Goal: Task Accomplishment & Management: Complete application form

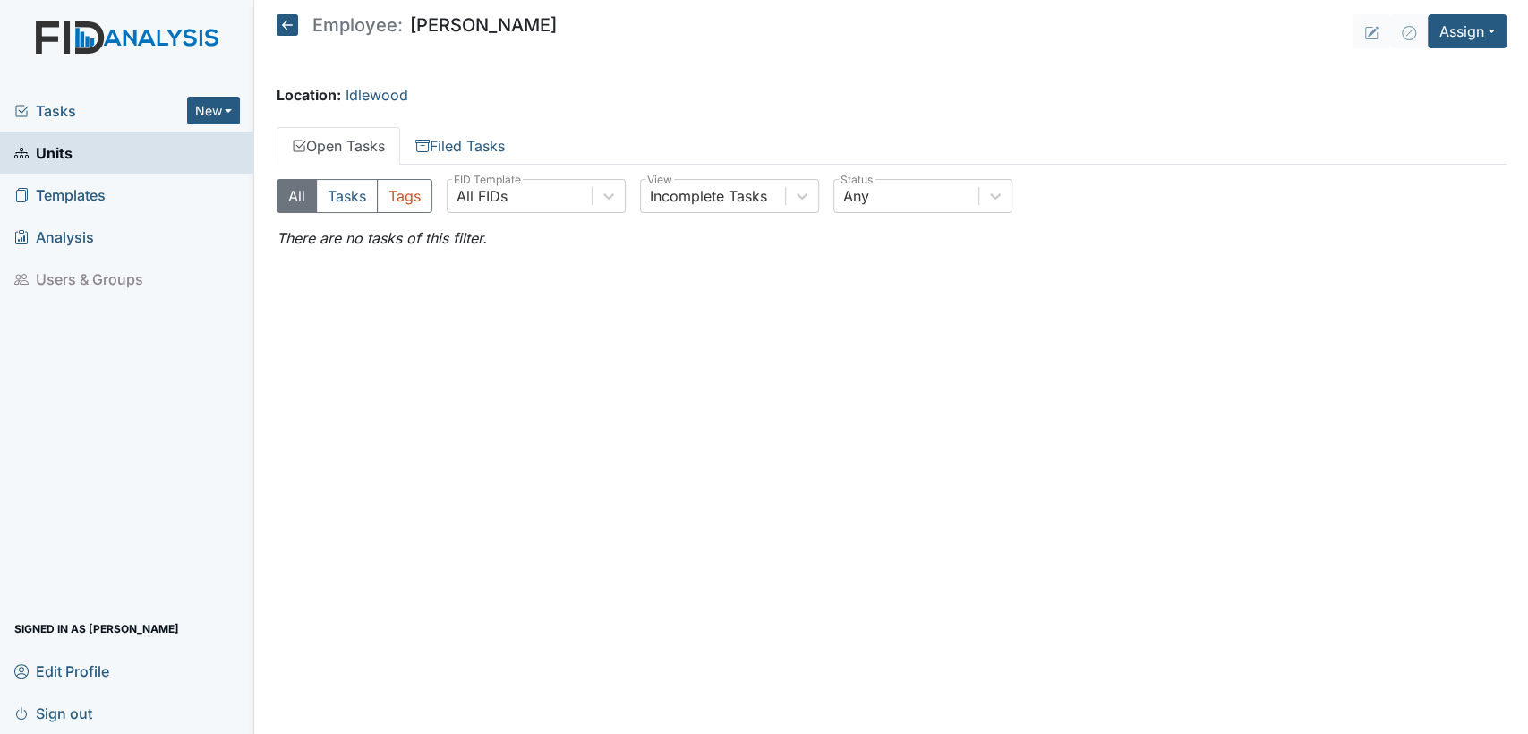
click at [270, 31] on main "Employee: Ashley Harding Assign Assign Form Assign Inspection Assign Document A…" at bounding box center [892, 367] width 1274 height 734
click at [281, 27] on icon at bounding box center [287, 24] width 21 height 21
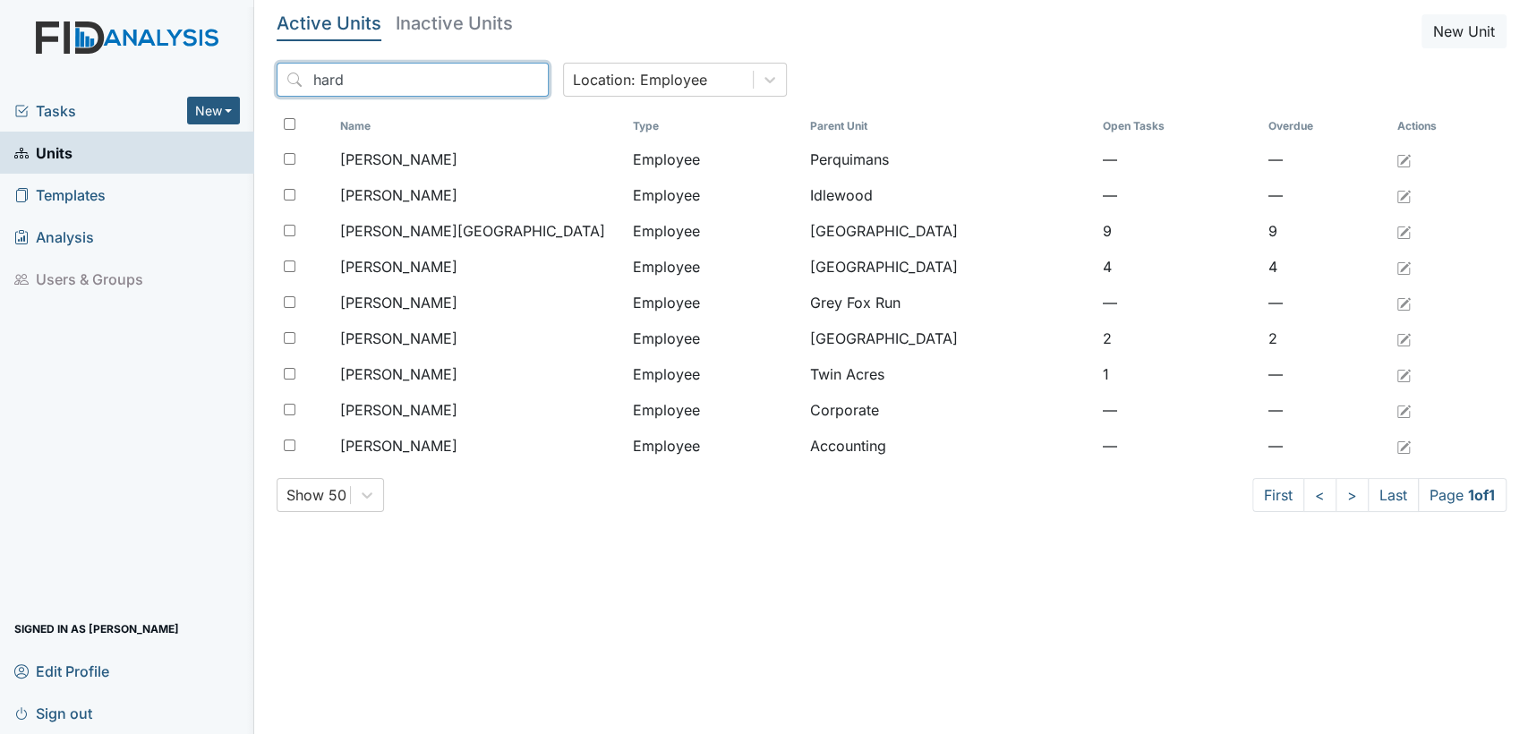
drag, startPoint x: 399, startPoint y: 83, endPoint x: 215, endPoint y: 82, distance: 184.4
click at [216, 82] on div "Tasks New Form Inspection Document Bundle Units Templates Analysis Users & Grou…" at bounding box center [764, 367] width 1528 height 734
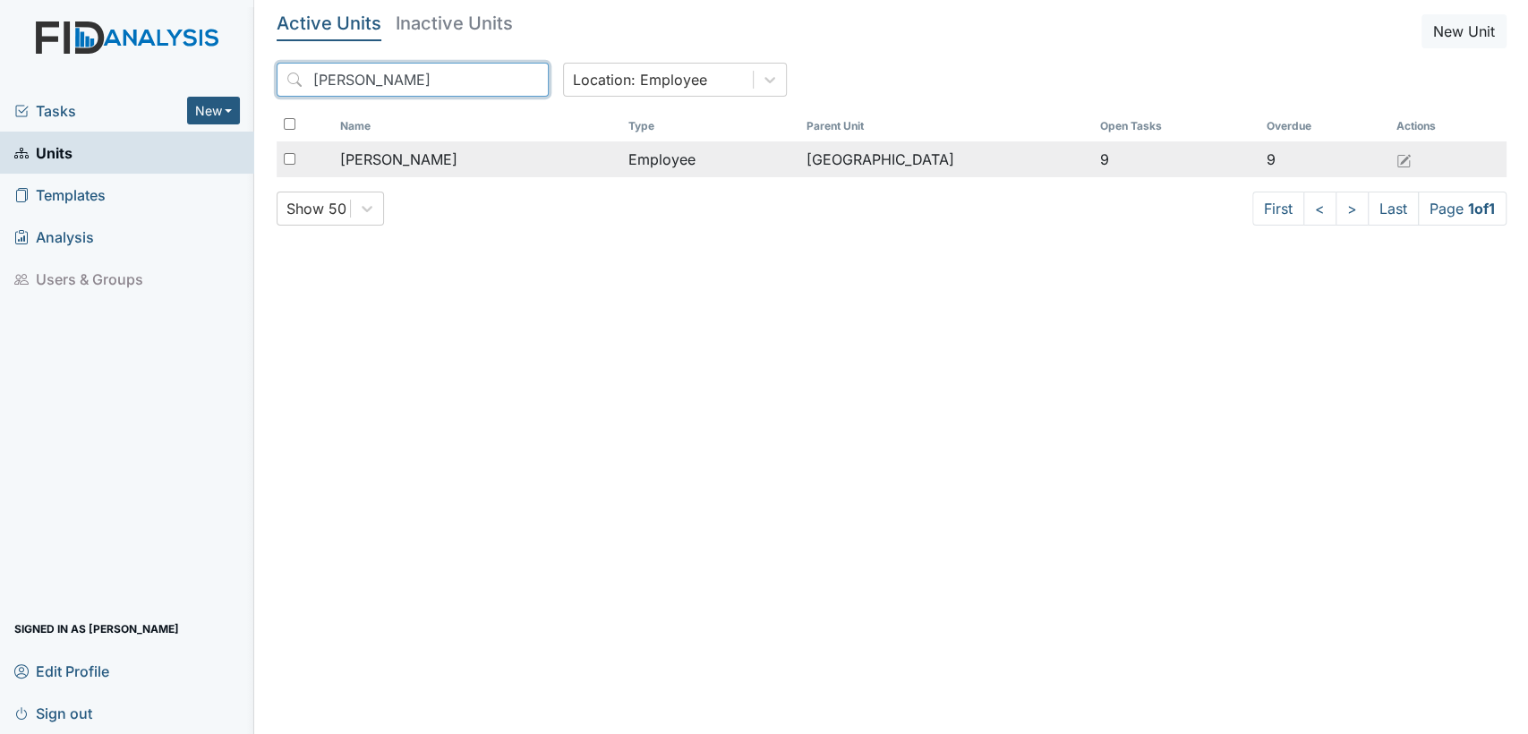
type input "martin"
click at [469, 163] on div "[PERSON_NAME]" at bounding box center [477, 159] width 274 height 21
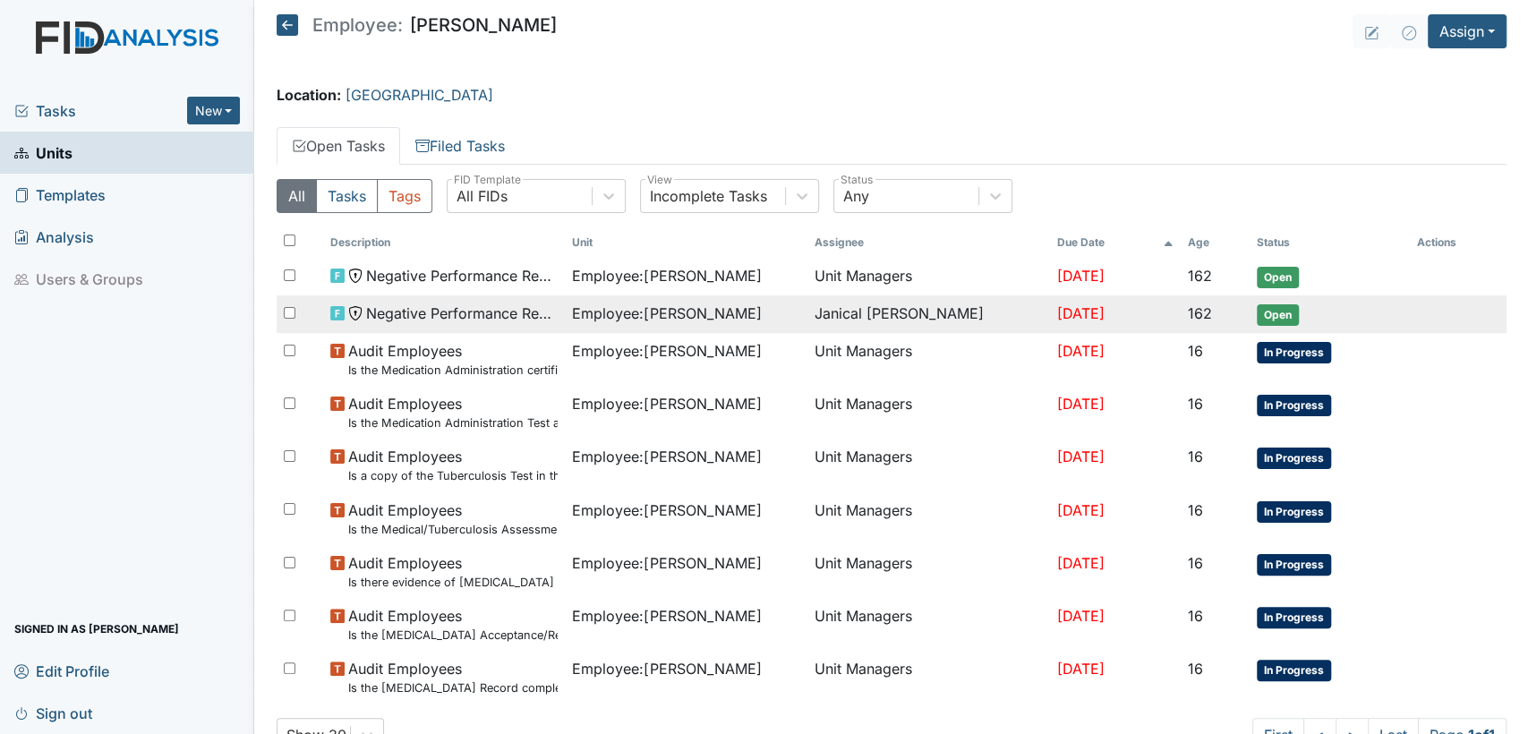
click at [1270, 314] on span "Open" at bounding box center [1278, 314] width 42 height 21
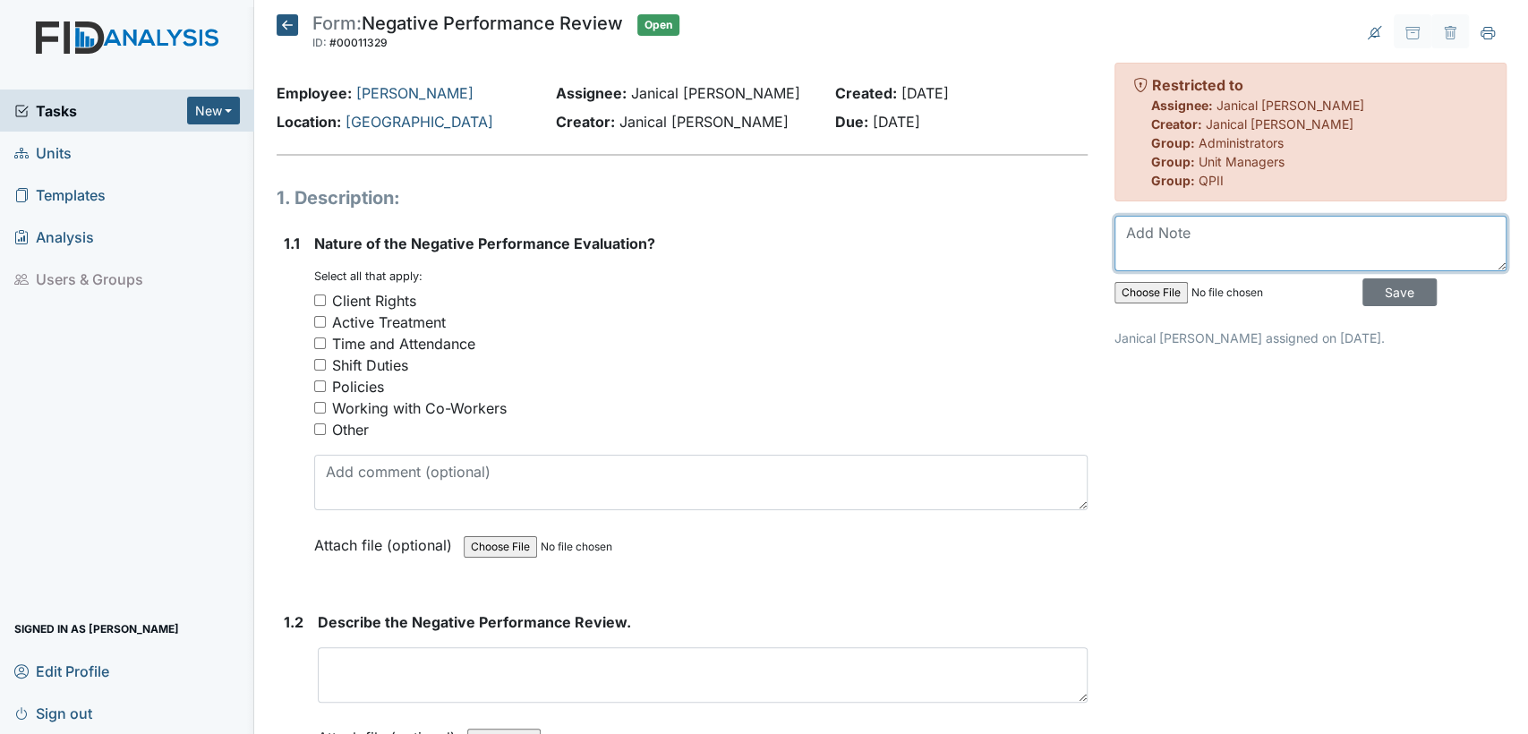
click at [1307, 239] on textarea at bounding box center [1311, 244] width 392 height 56
type textarea "please delete"
click at [1397, 291] on input "Save" at bounding box center [1400, 292] width 74 height 28
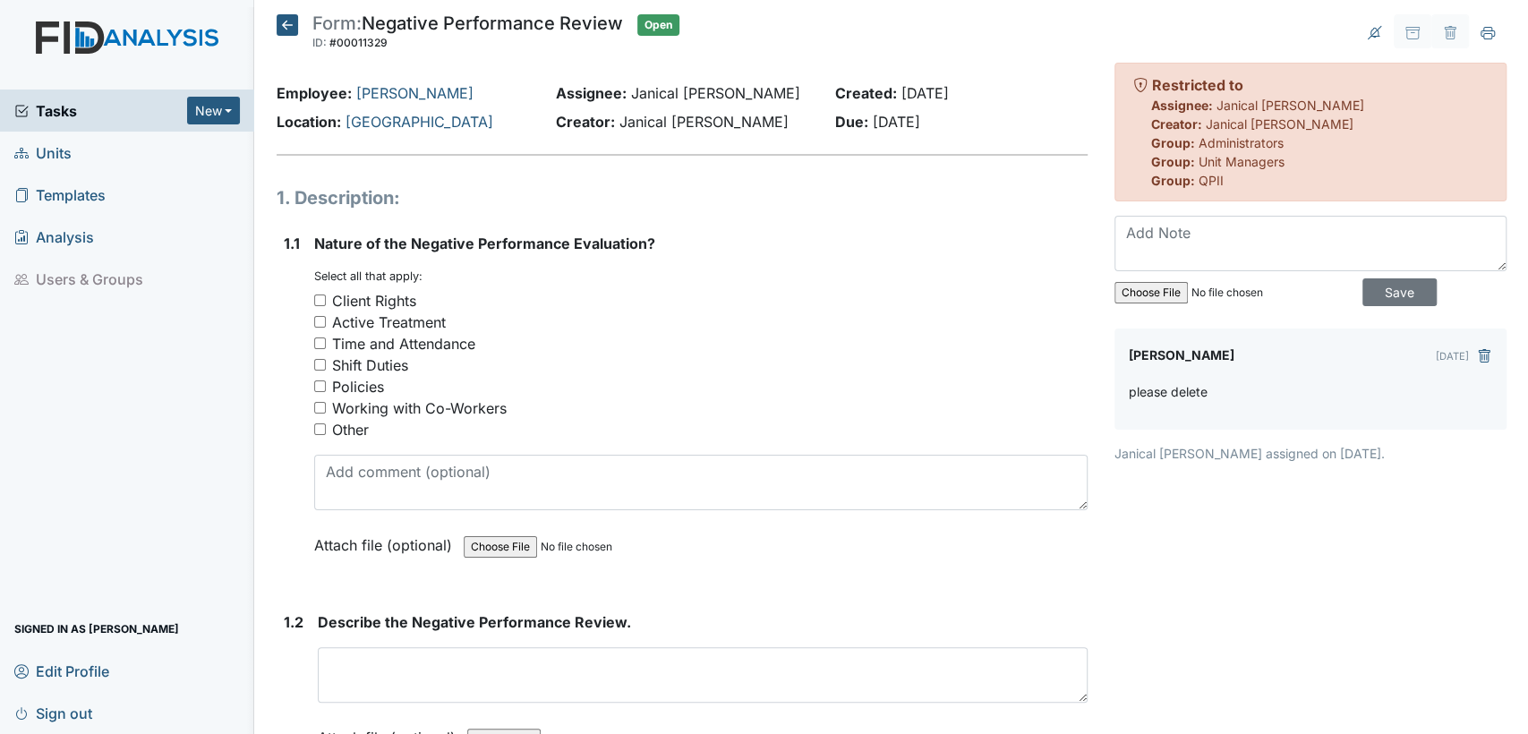
click at [283, 30] on icon at bounding box center [287, 24] width 21 height 21
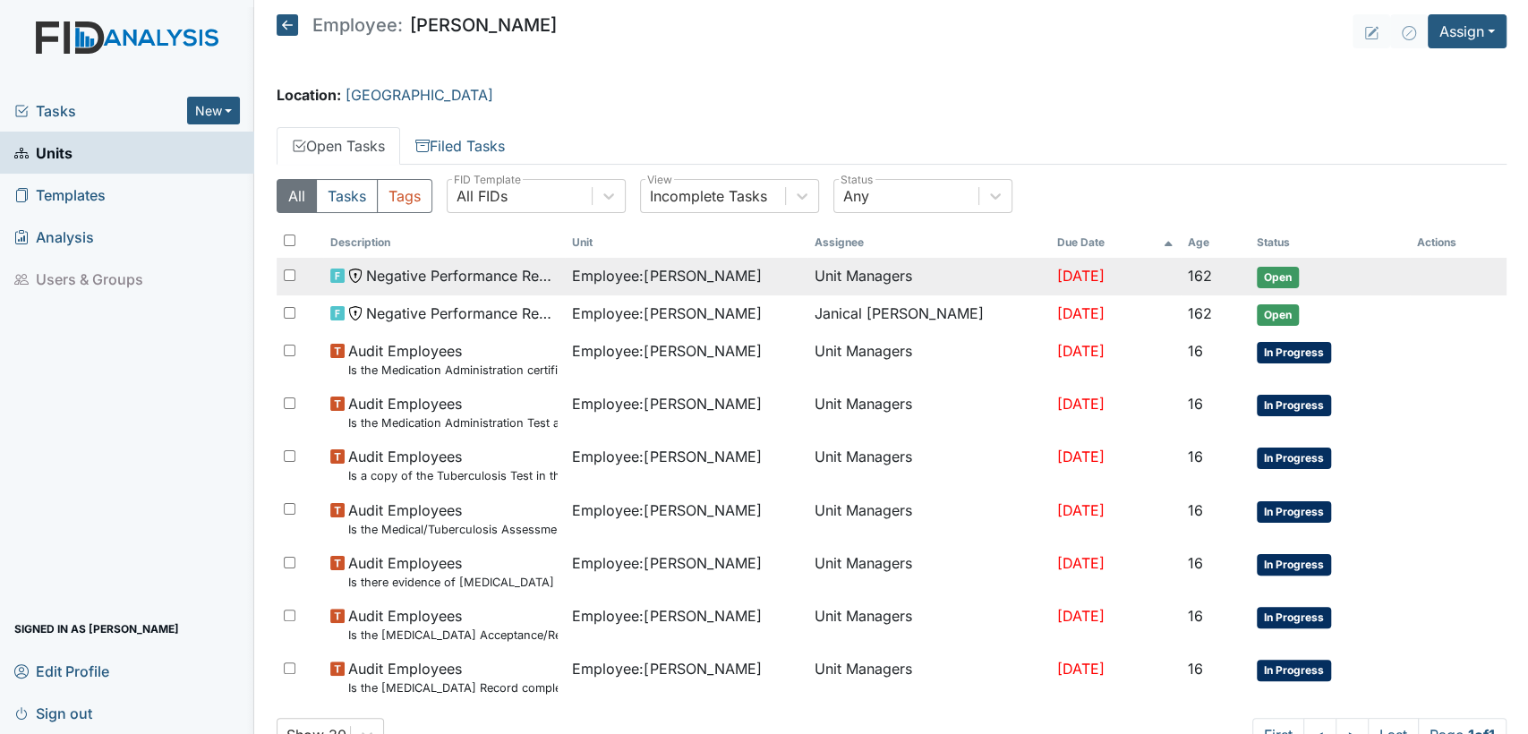
click at [1270, 267] on span "Open" at bounding box center [1278, 277] width 42 height 21
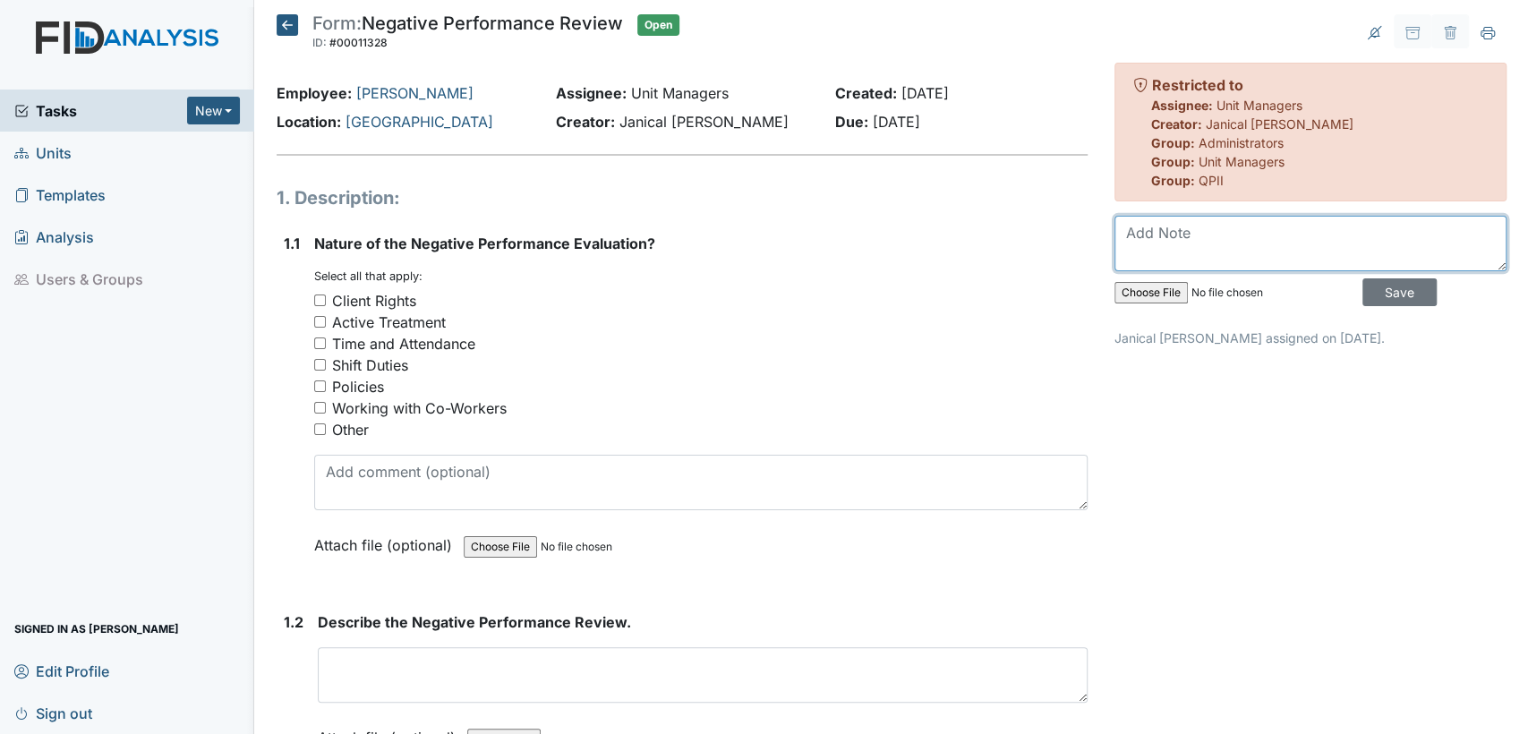
click at [1275, 250] on textarea at bounding box center [1311, 244] width 392 height 56
type textarea "please delete"
click at [1397, 301] on input "Save" at bounding box center [1400, 292] width 74 height 28
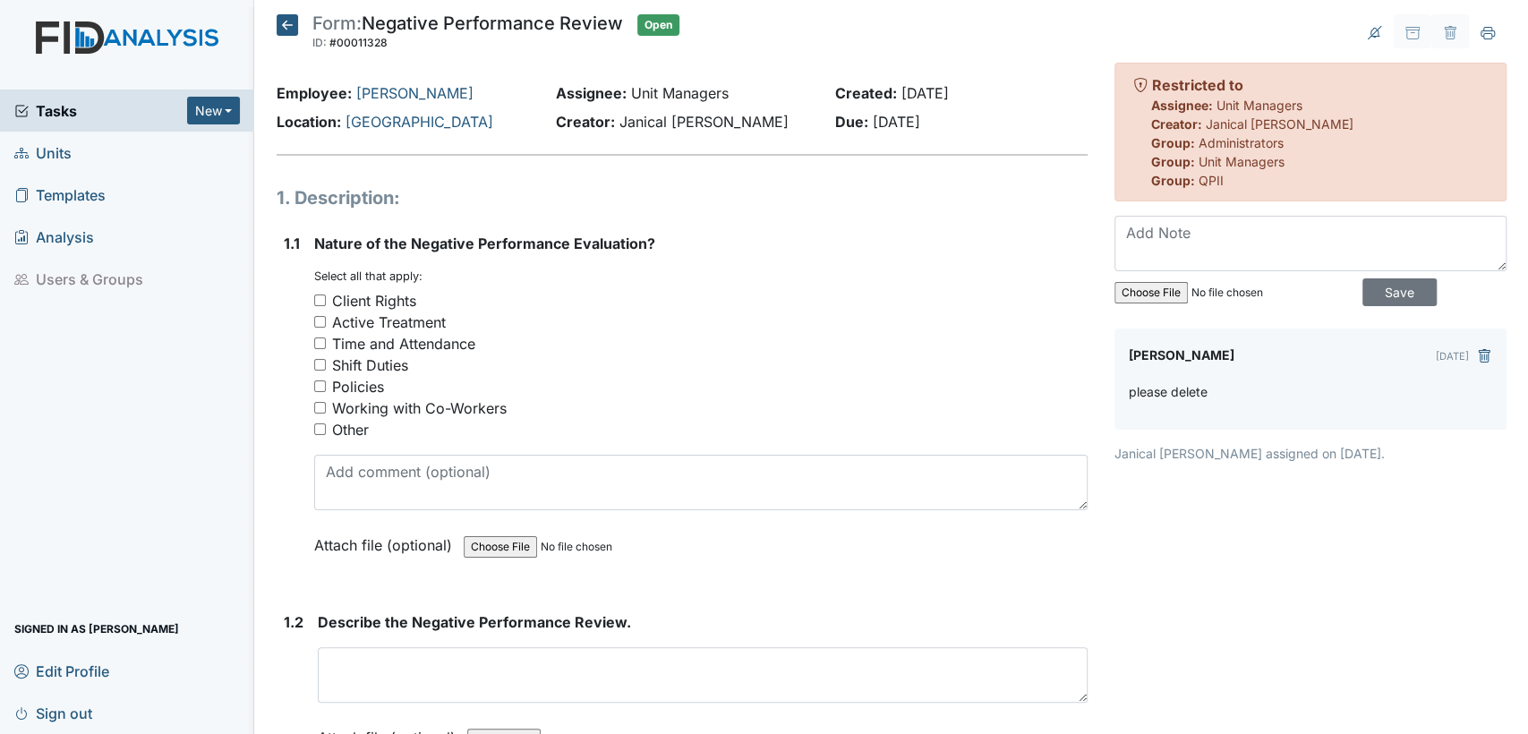
click at [277, 26] on icon at bounding box center [287, 24] width 21 height 21
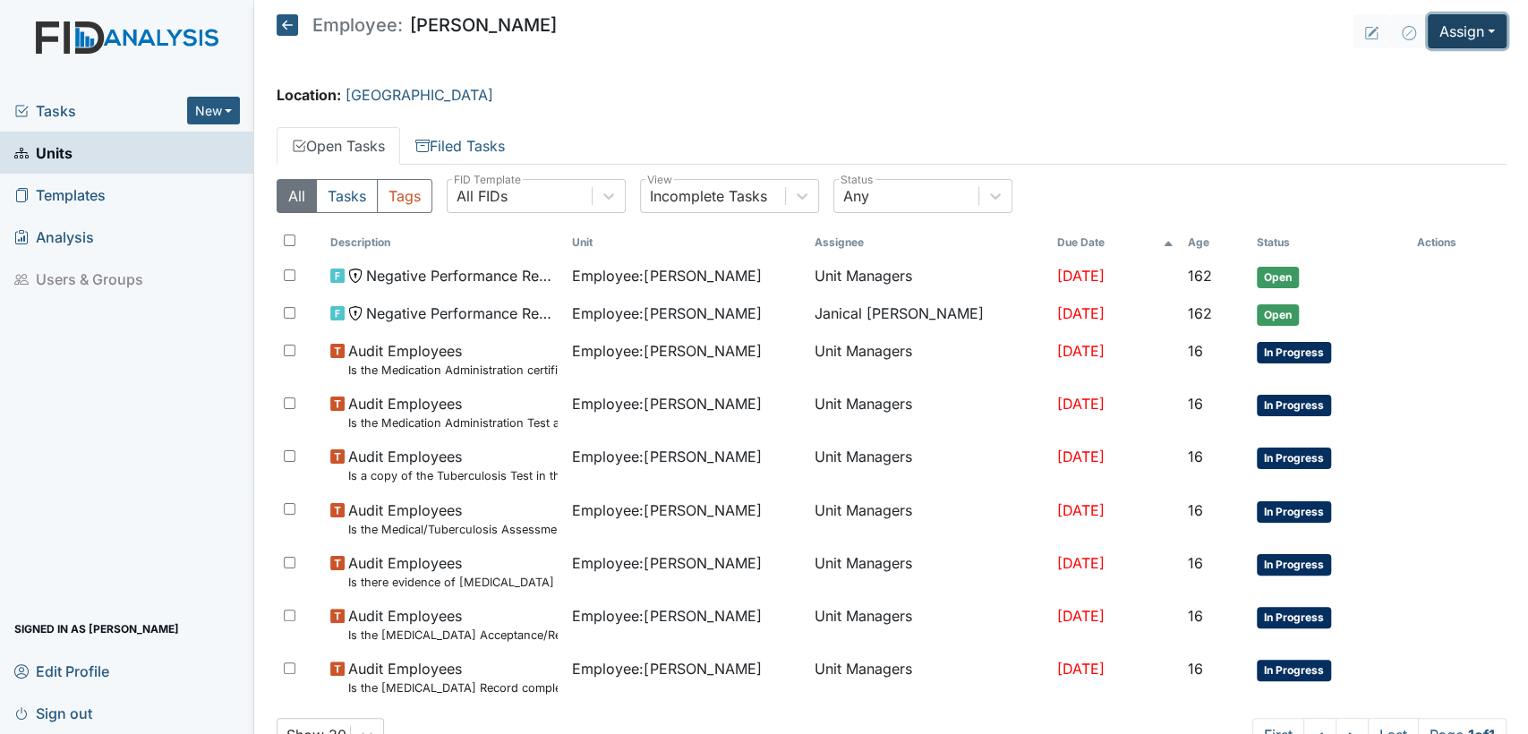
click at [1478, 37] on button "Assign" at bounding box center [1467, 31] width 79 height 34
click at [1448, 73] on link "Assign Form" at bounding box center [1425, 72] width 161 height 29
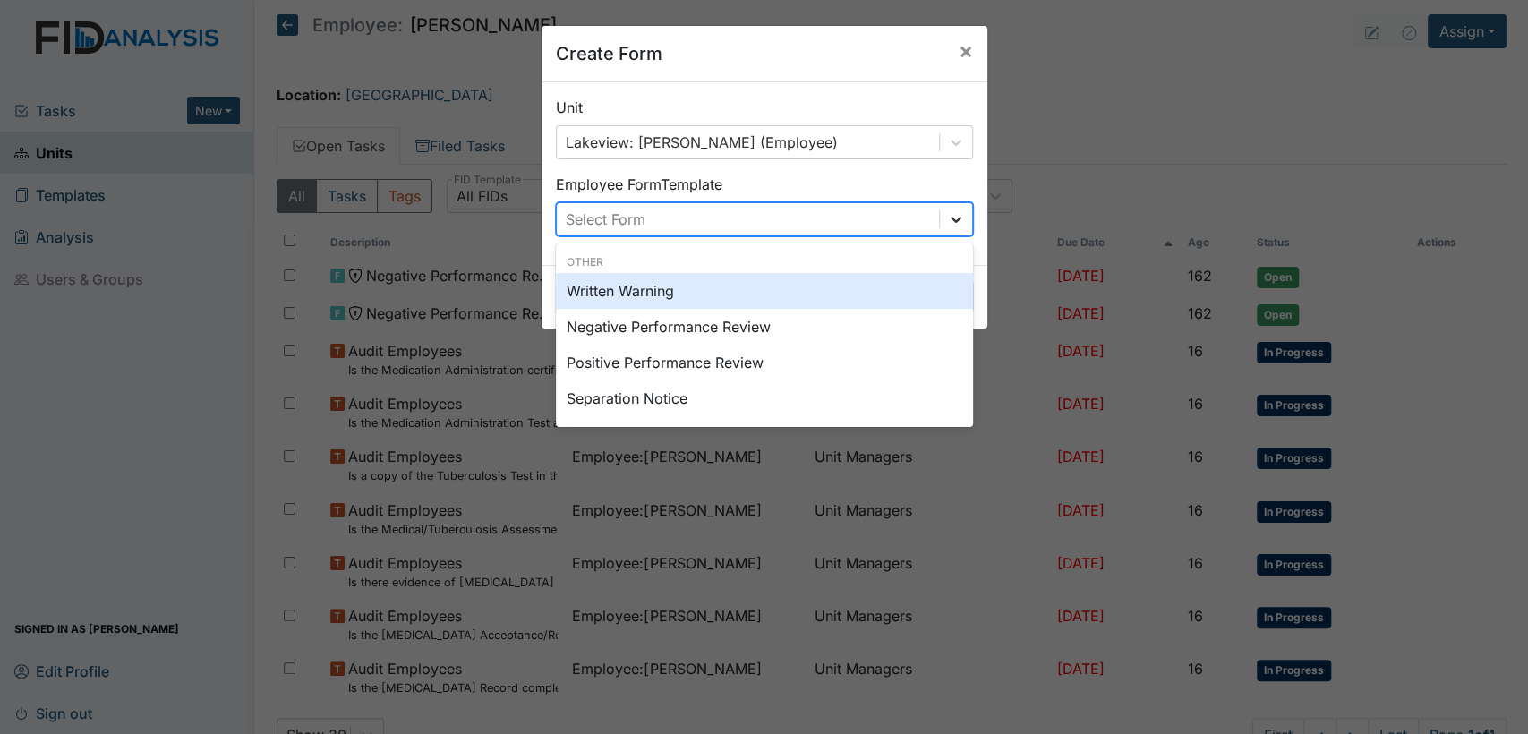
click at [947, 213] on icon at bounding box center [956, 219] width 18 height 18
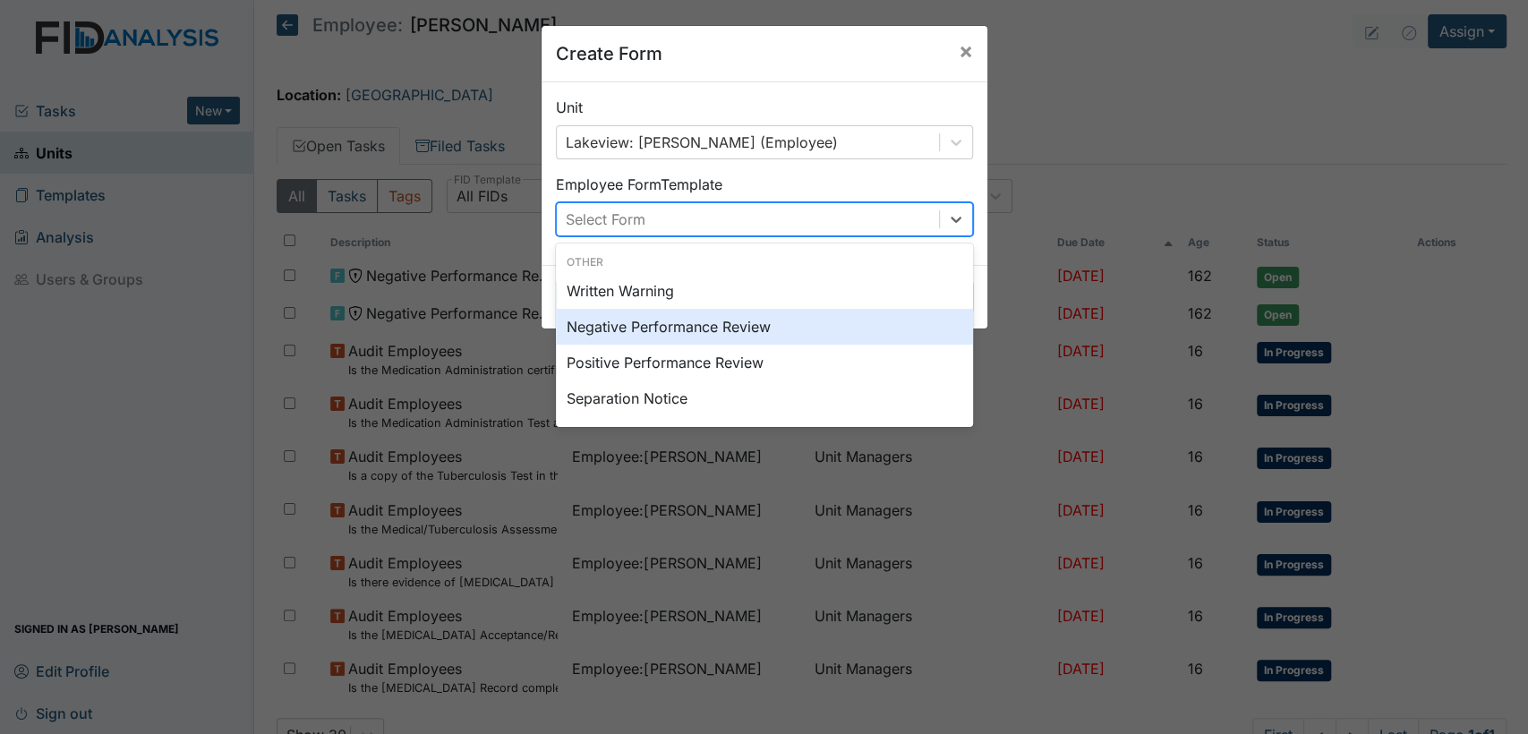
click at [770, 325] on div "Negative Performance Review" at bounding box center [764, 327] width 417 height 36
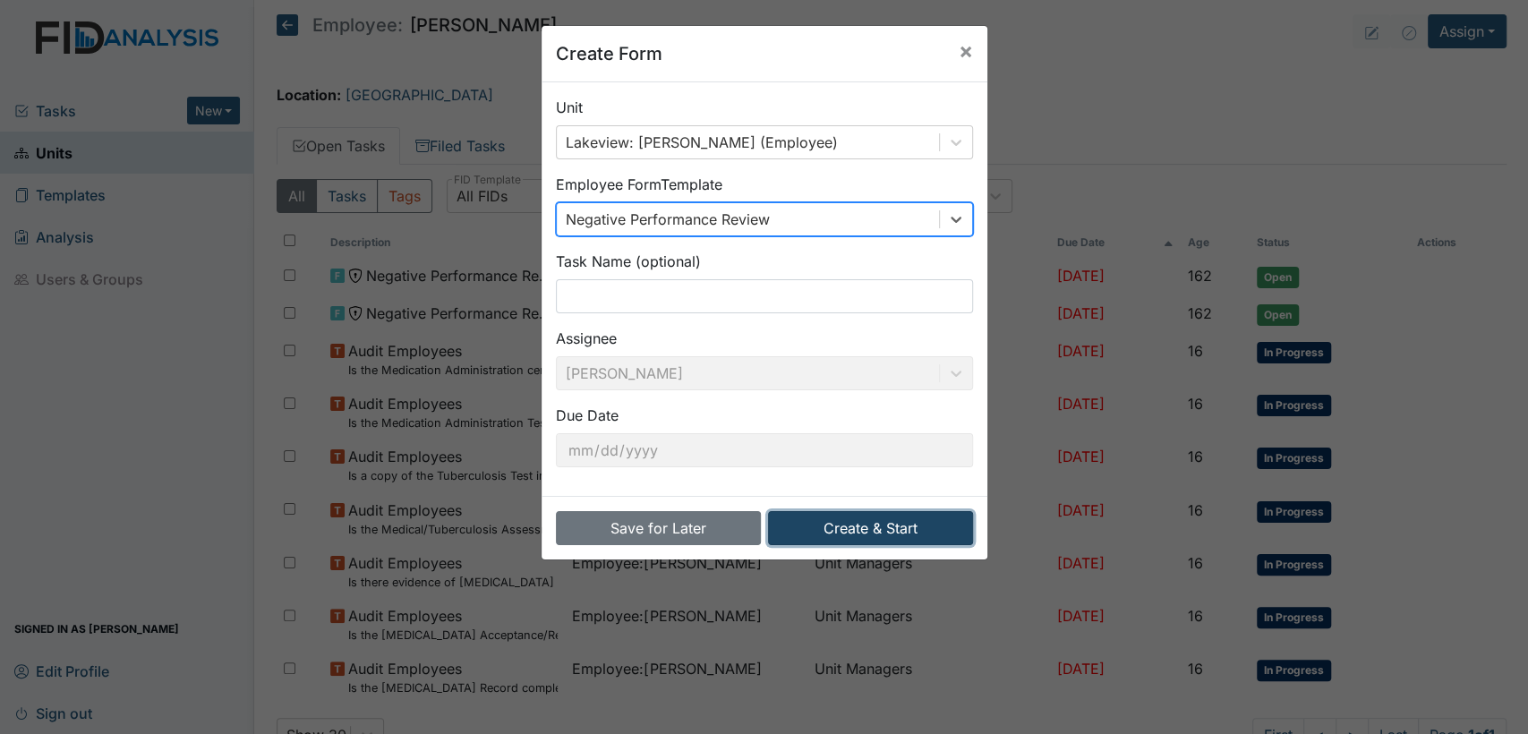
click at [872, 522] on button "Create & Start" at bounding box center [870, 528] width 205 height 34
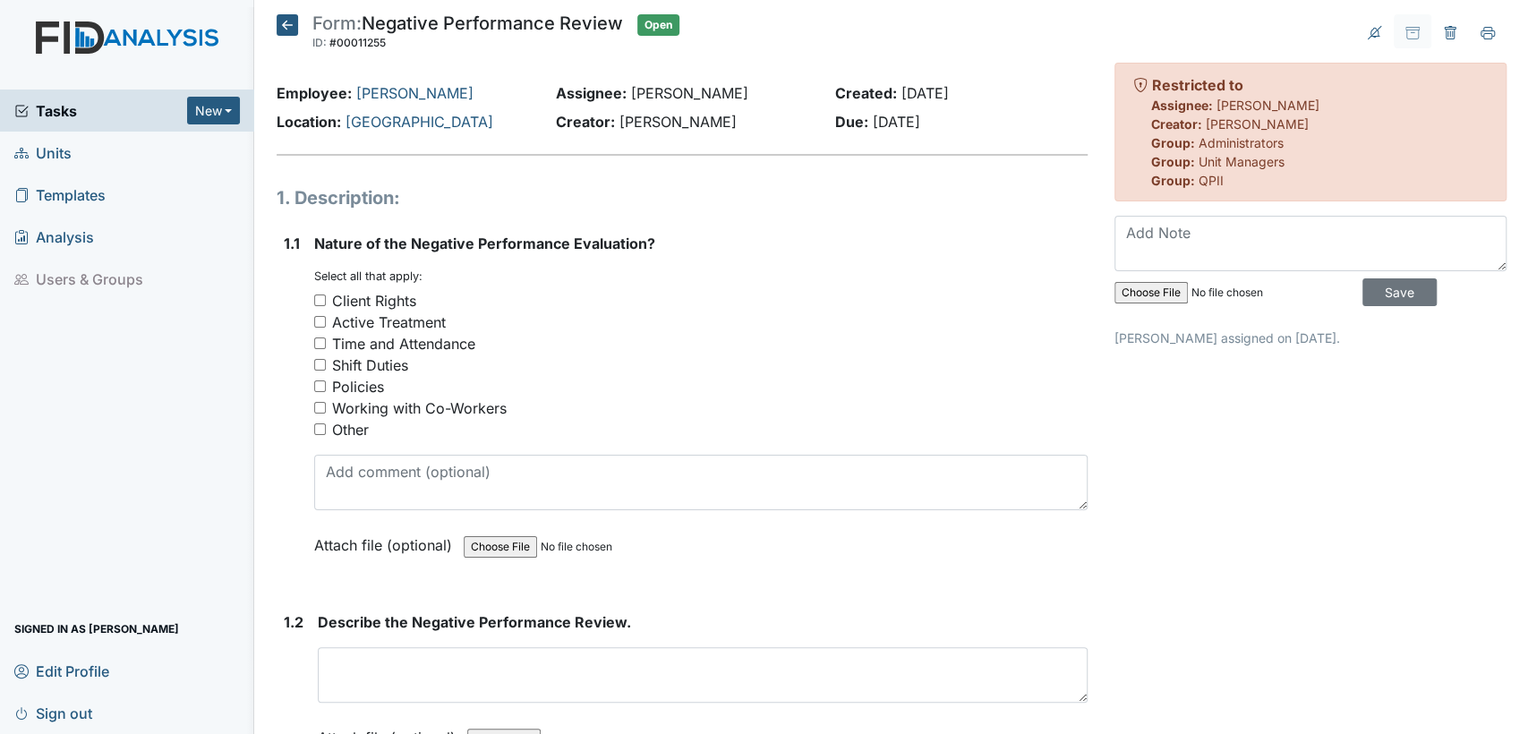
click at [320, 408] on input "Working with Co-Workers" at bounding box center [320, 408] width 12 height 12
checkbox input "true"
click at [321, 384] on input "Policies" at bounding box center [320, 387] width 12 height 12
checkbox input "true"
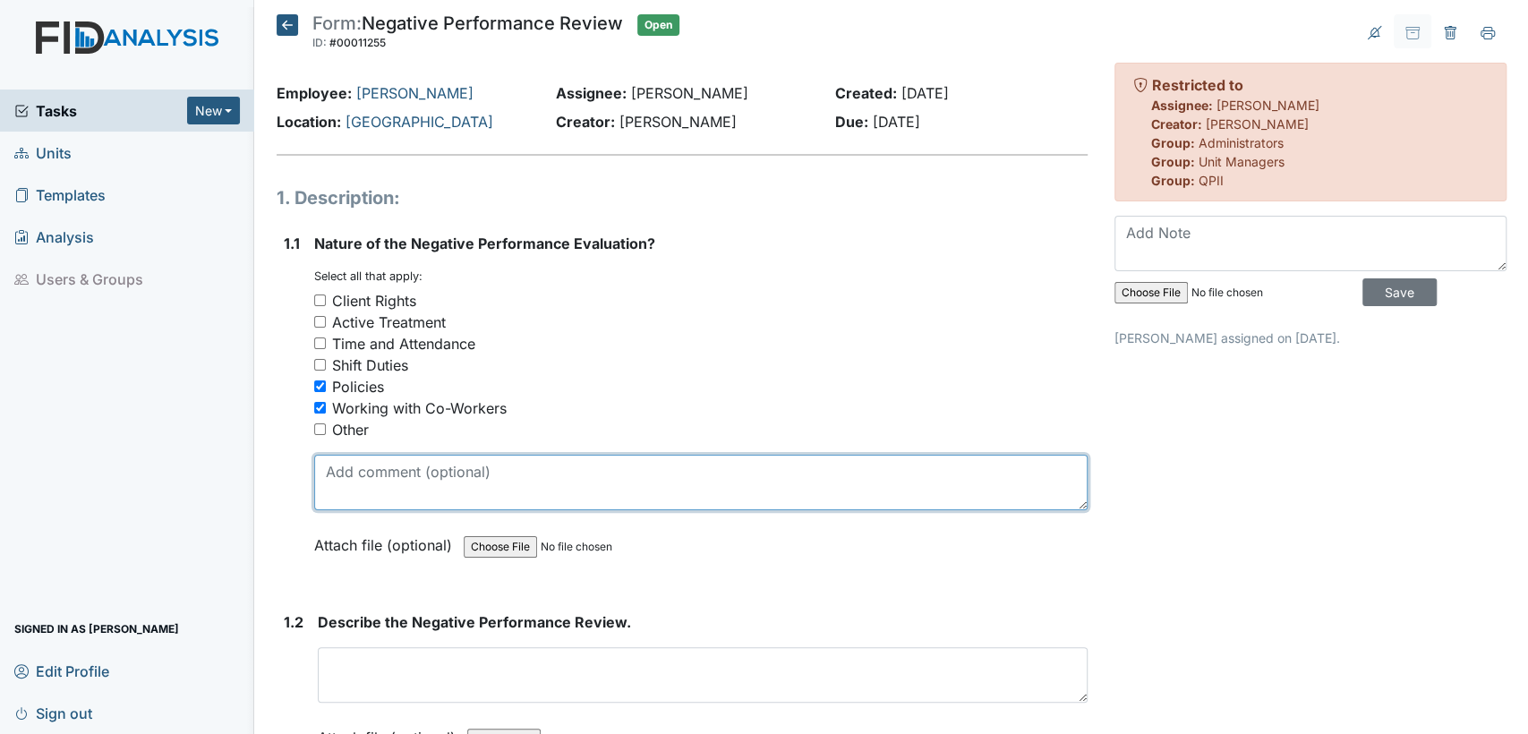
click at [415, 483] on textarea at bounding box center [701, 483] width 774 height 56
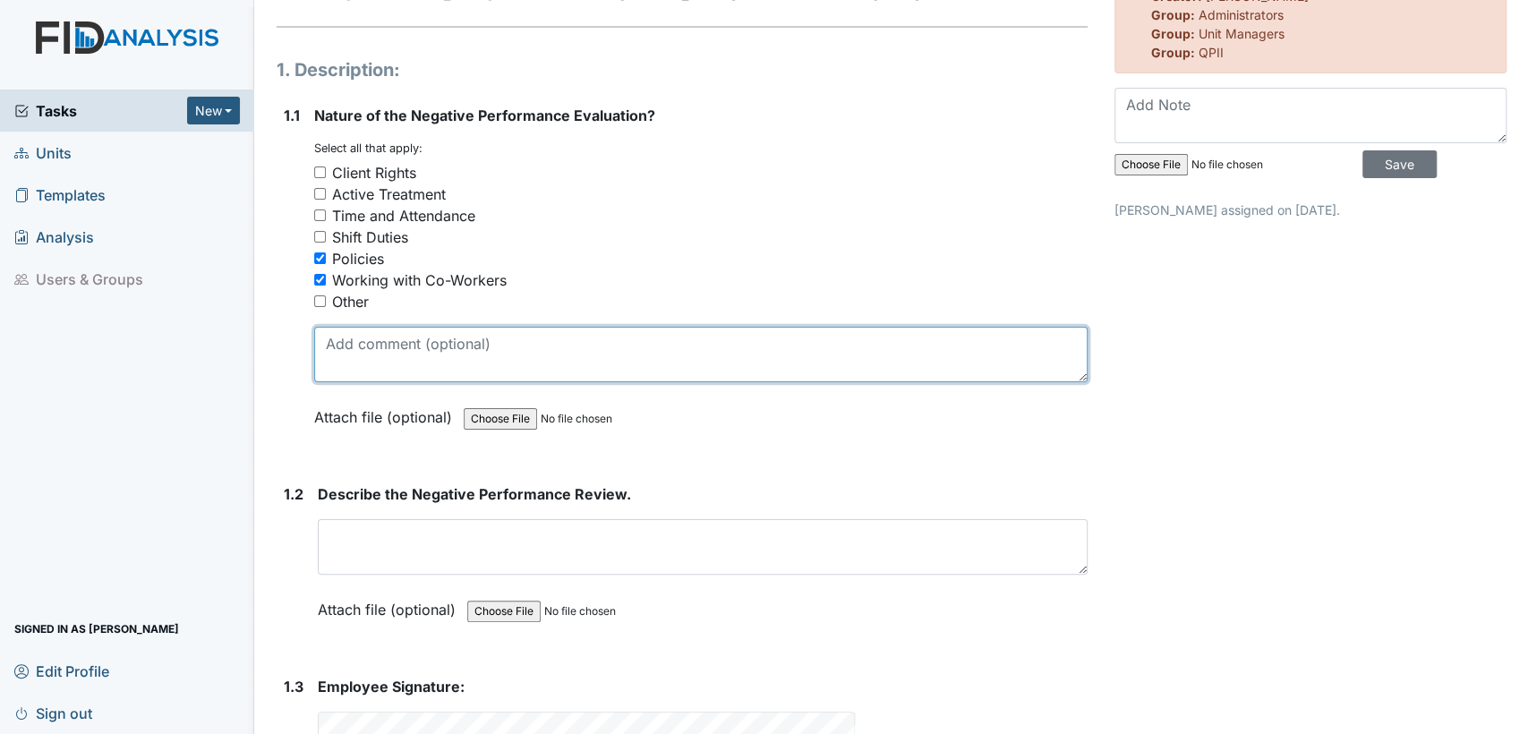
scroll to position [166, 0]
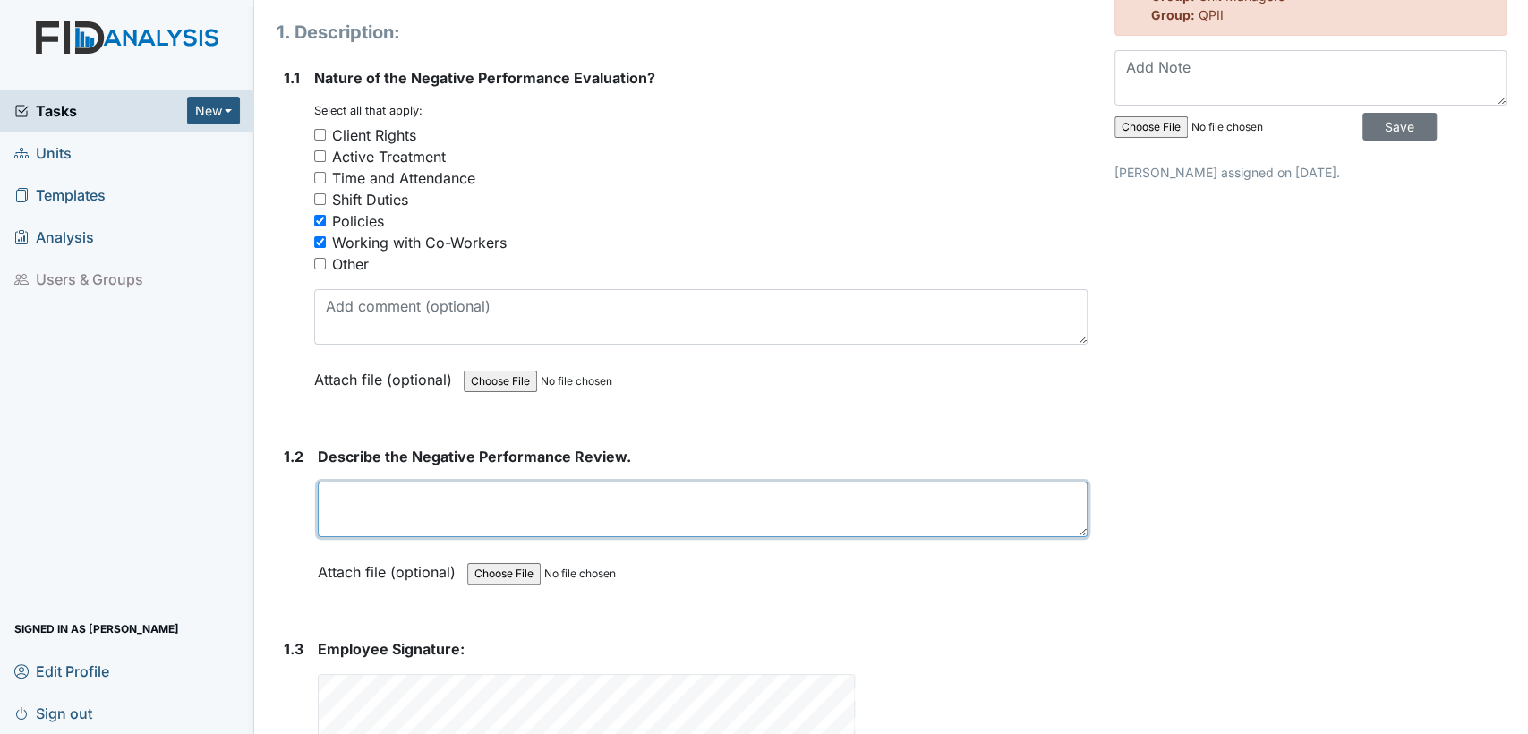
click at [586, 510] on textarea at bounding box center [703, 510] width 770 height 56
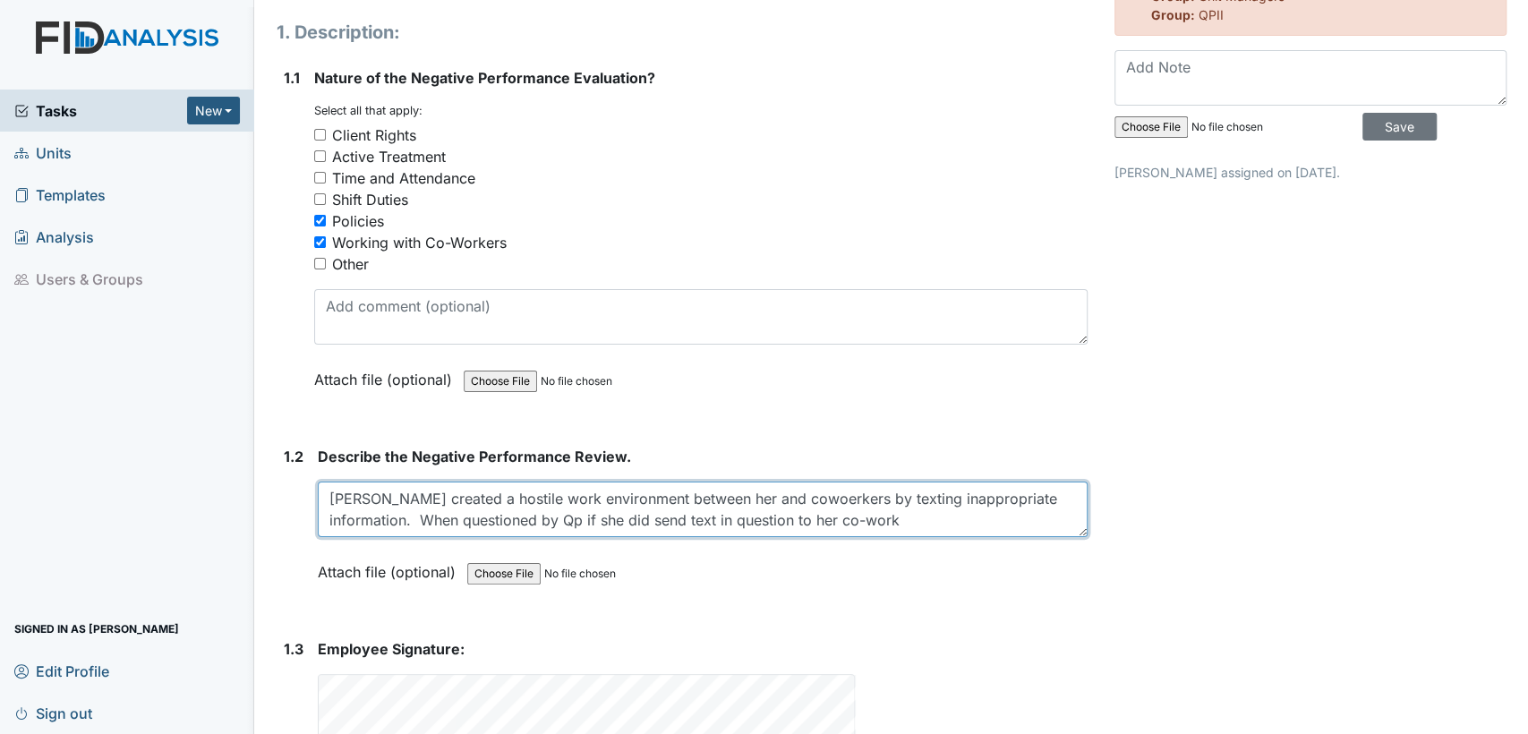
click at [586, 510] on textarea "[PERSON_NAME] created a hostile work environment between her and cowoerkers by …" at bounding box center [703, 510] width 770 height 56
click at [1010, 525] on textarea "[PERSON_NAME] created a hostile work environment between her and cowoerkers by …" at bounding box center [703, 510] width 770 height 56
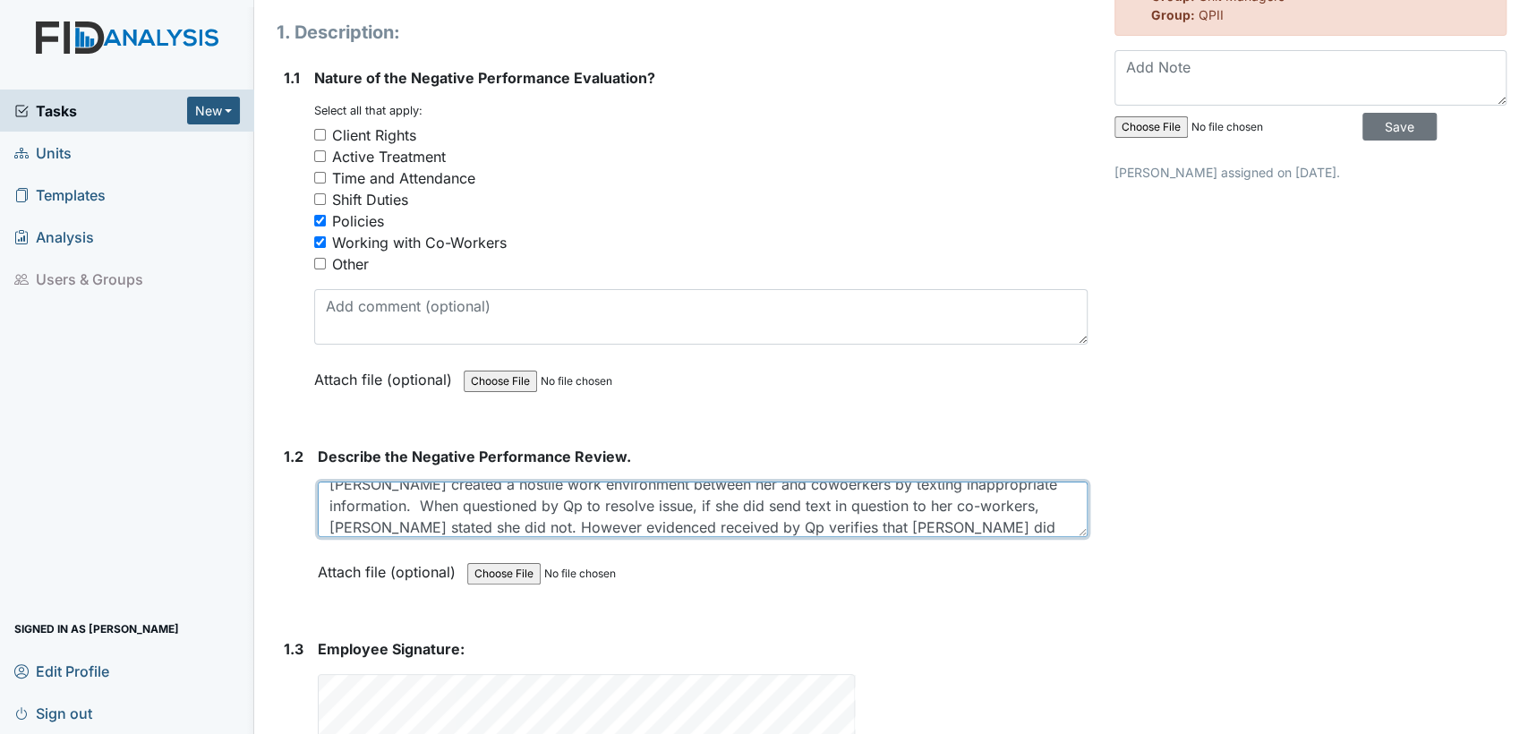
scroll to position [36, 0]
click at [661, 528] on textarea "[PERSON_NAME] created a hostile work environment between her and cowoerkers by …" at bounding box center [703, 510] width 770 height 56
click at [653, 526] on textarea "[PERSON_NAME] created a hostile work environment between her and cowoerkers by …" at bounding box center [703, 510] width 770 height 56
click at [828, 530] on textarea "[PERSON_NAME] created a hostile work environment between her and cowoerkers by …" at bounding box center [703, 510] width 770 height 56
click at [856, 531] on textarea "[PERSON_NAME] created a hostile work environment between her and cowoerkers by …" at bounding box center [703, 510] width 770 height 56
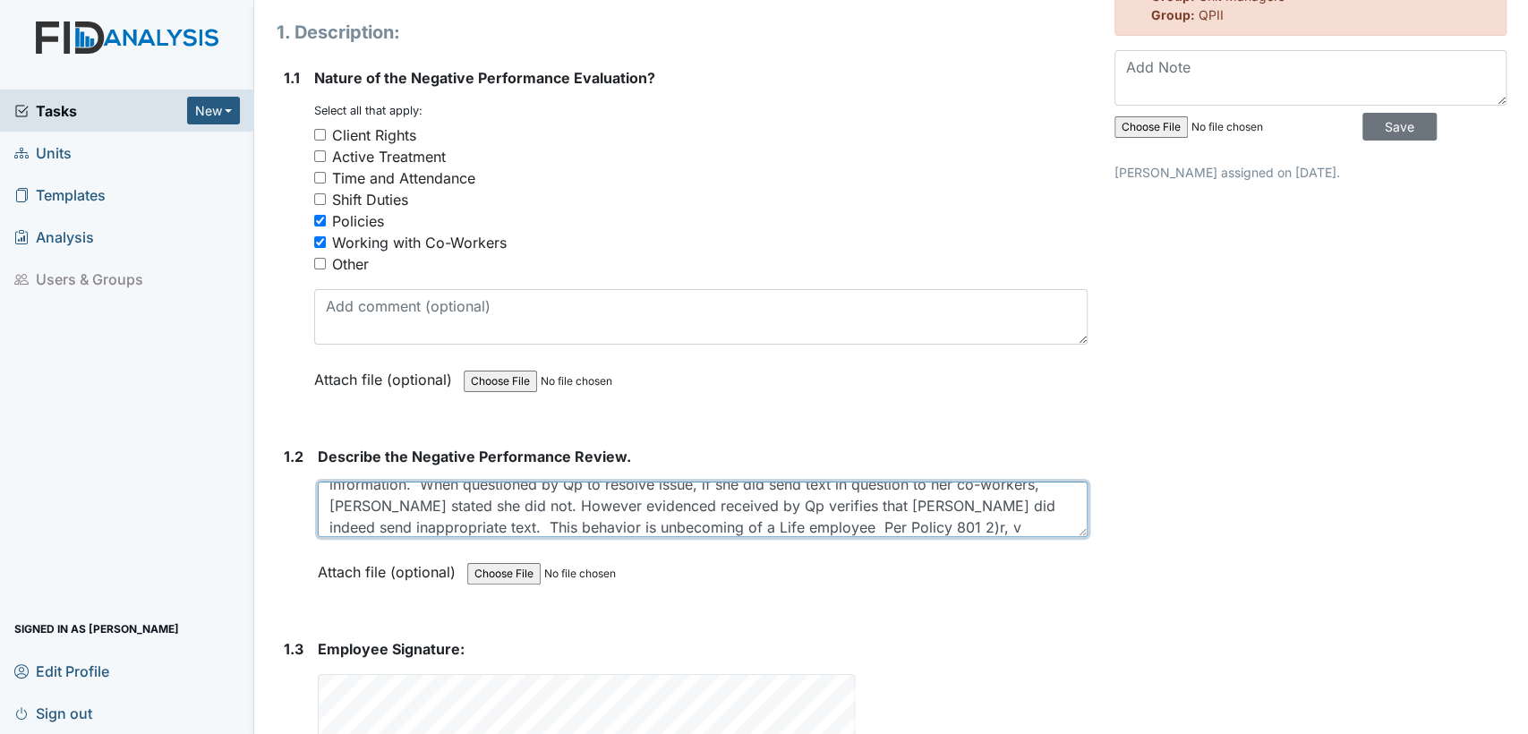
type textarea "[PERSON_NAME] created a hostile work environment between her and cowoerkers by …"
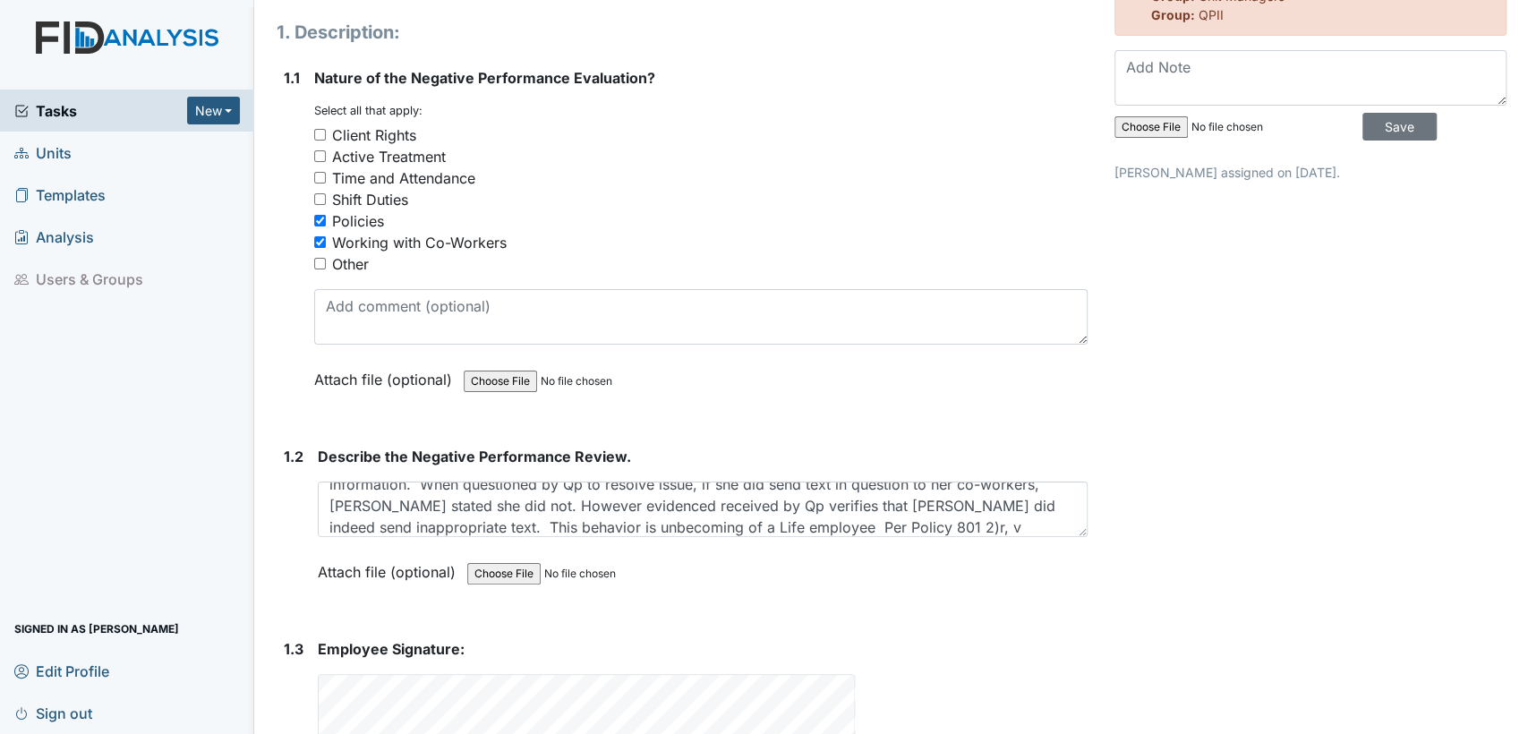
click at [1148, 131] on input "file" at bounding box center [1237, 127] width 244 height 43
type input "C:\fakepath\Behavior of Employees Policy 801.pdf"
click at [1399, 131] on input "Save" at bounding box center [1400, 127] width 74 height 28
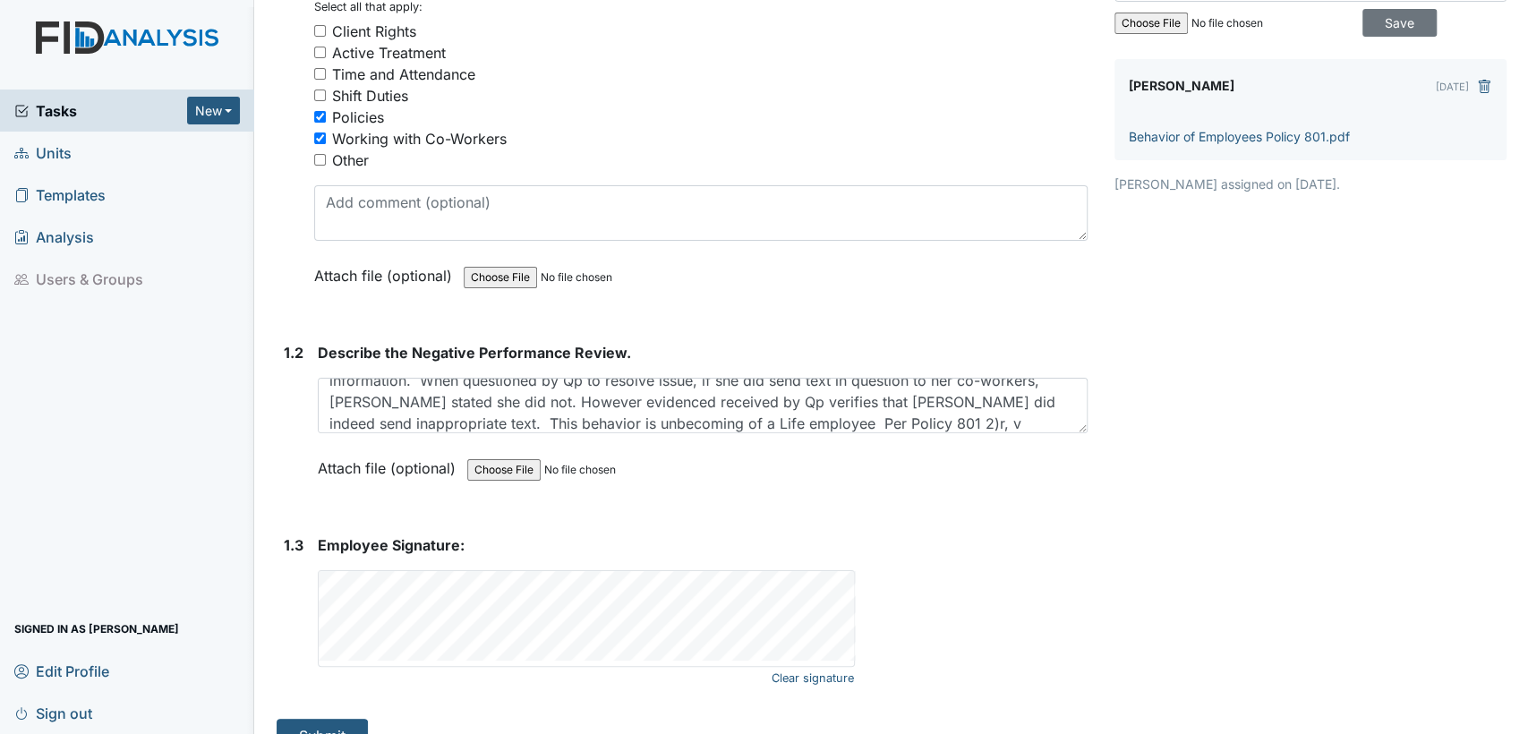
scroll to position [301, 0]
